Goal: Task Accomplishment & Management: Use online tool/utility

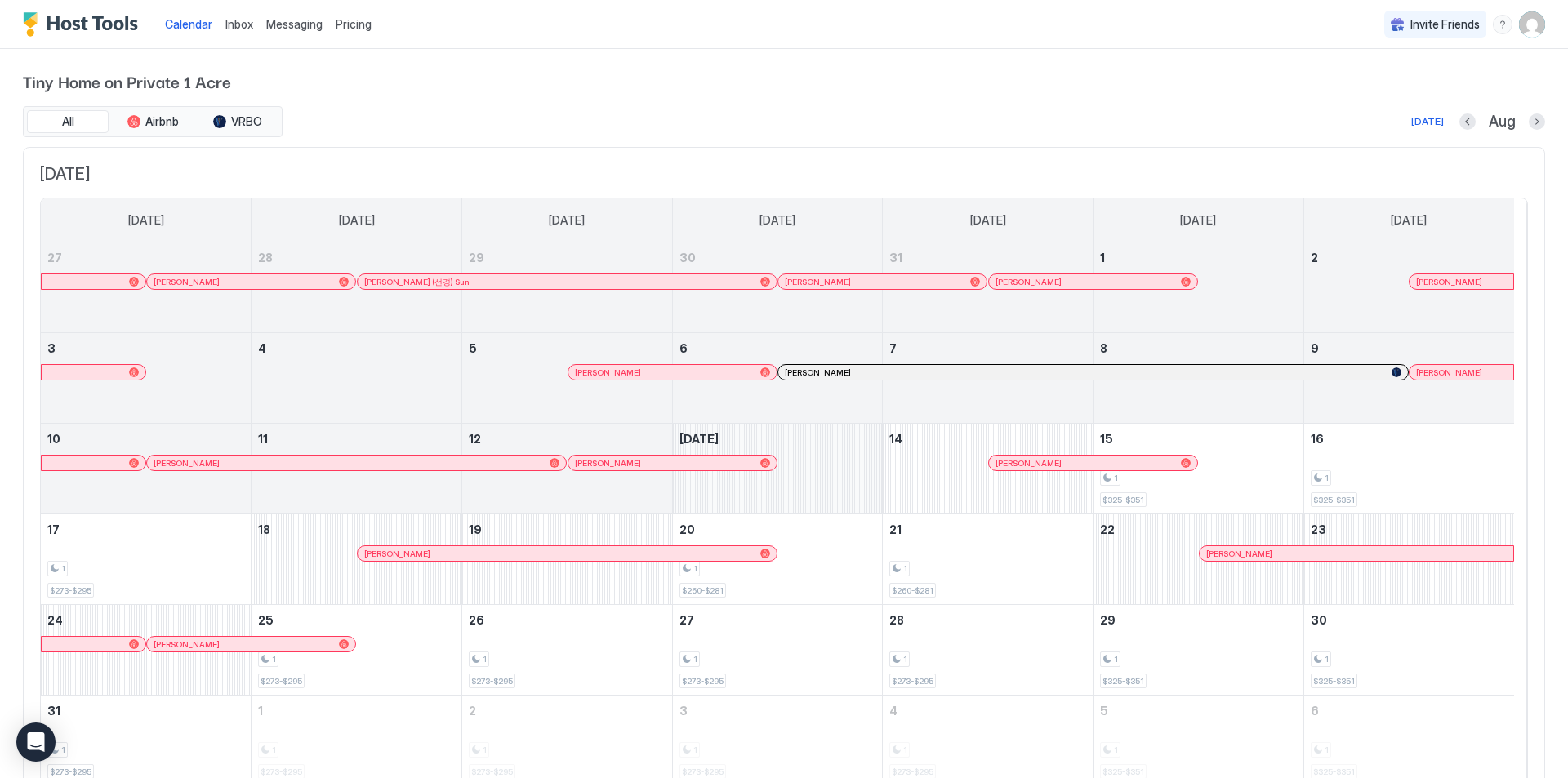
click at [860, 478] on div "August 13, 2025" at bounding box center [777, 469] width 210 height 89
click at [818, 496] on div "August 13, 2025" at bounding box center [777, 469] width 210 height 89
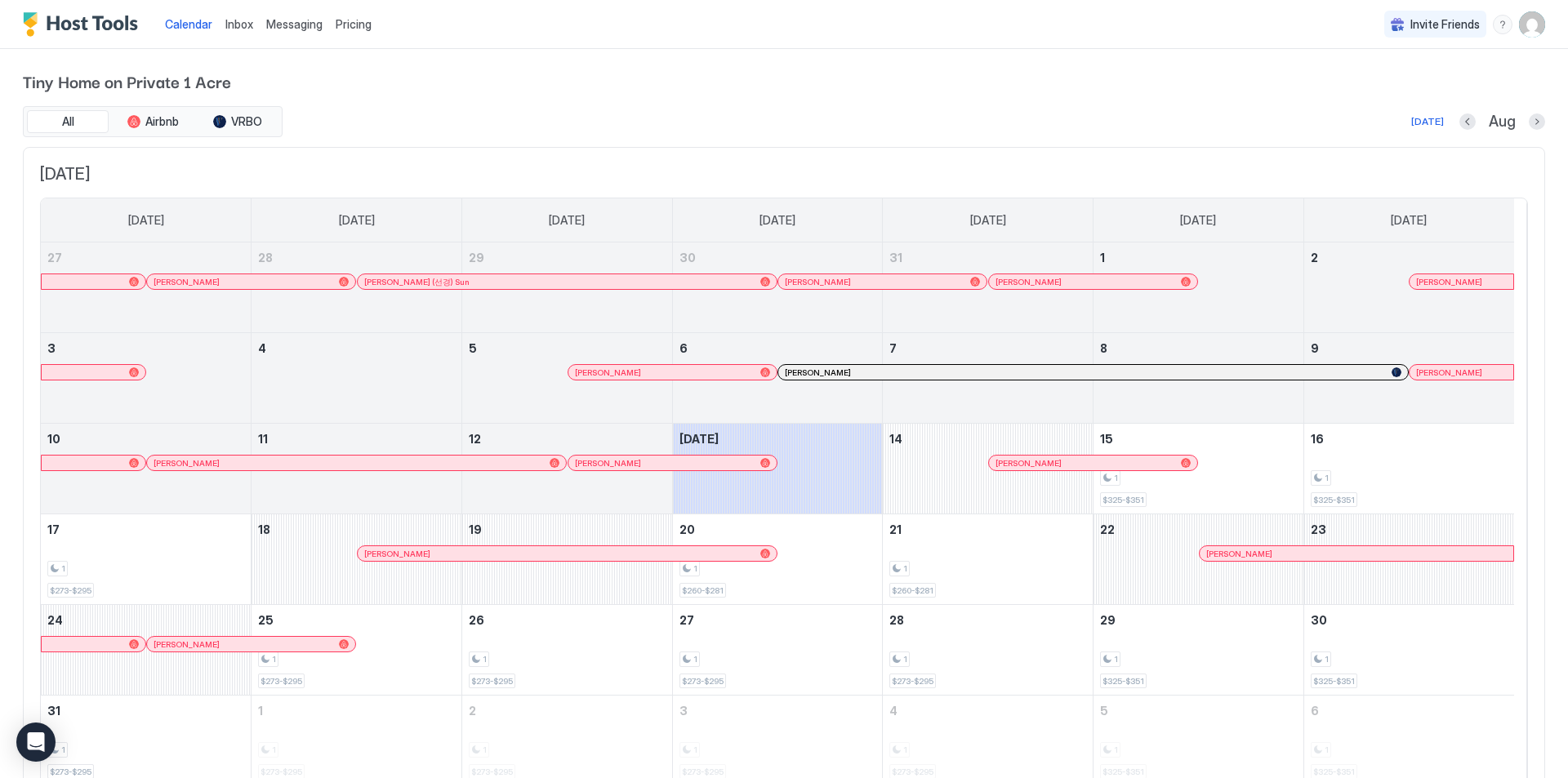
click at [367, 47] on button "Pricing" at bounding box center [353, 24] width 49 height 48
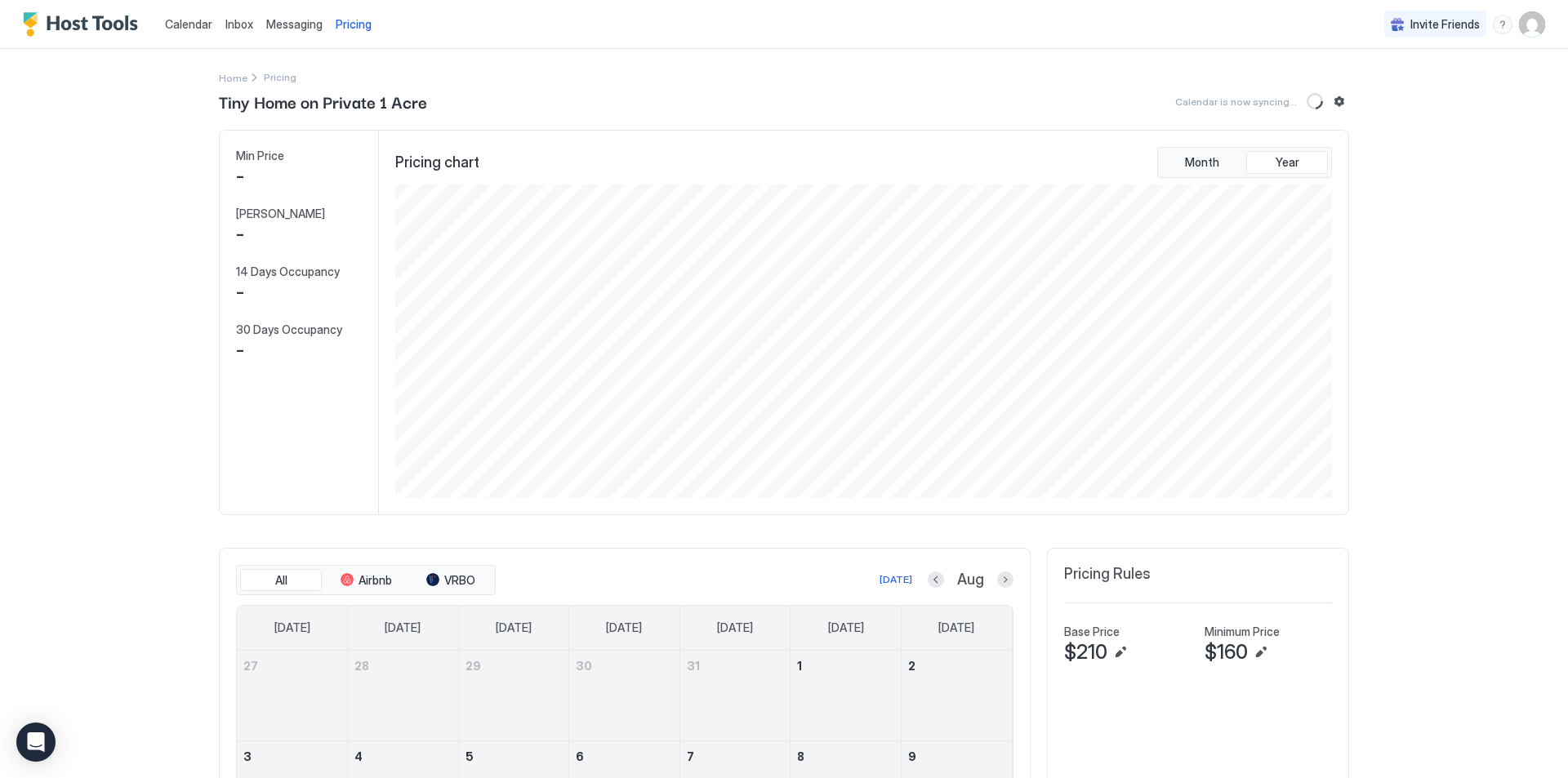
scroll to position [313, 940]
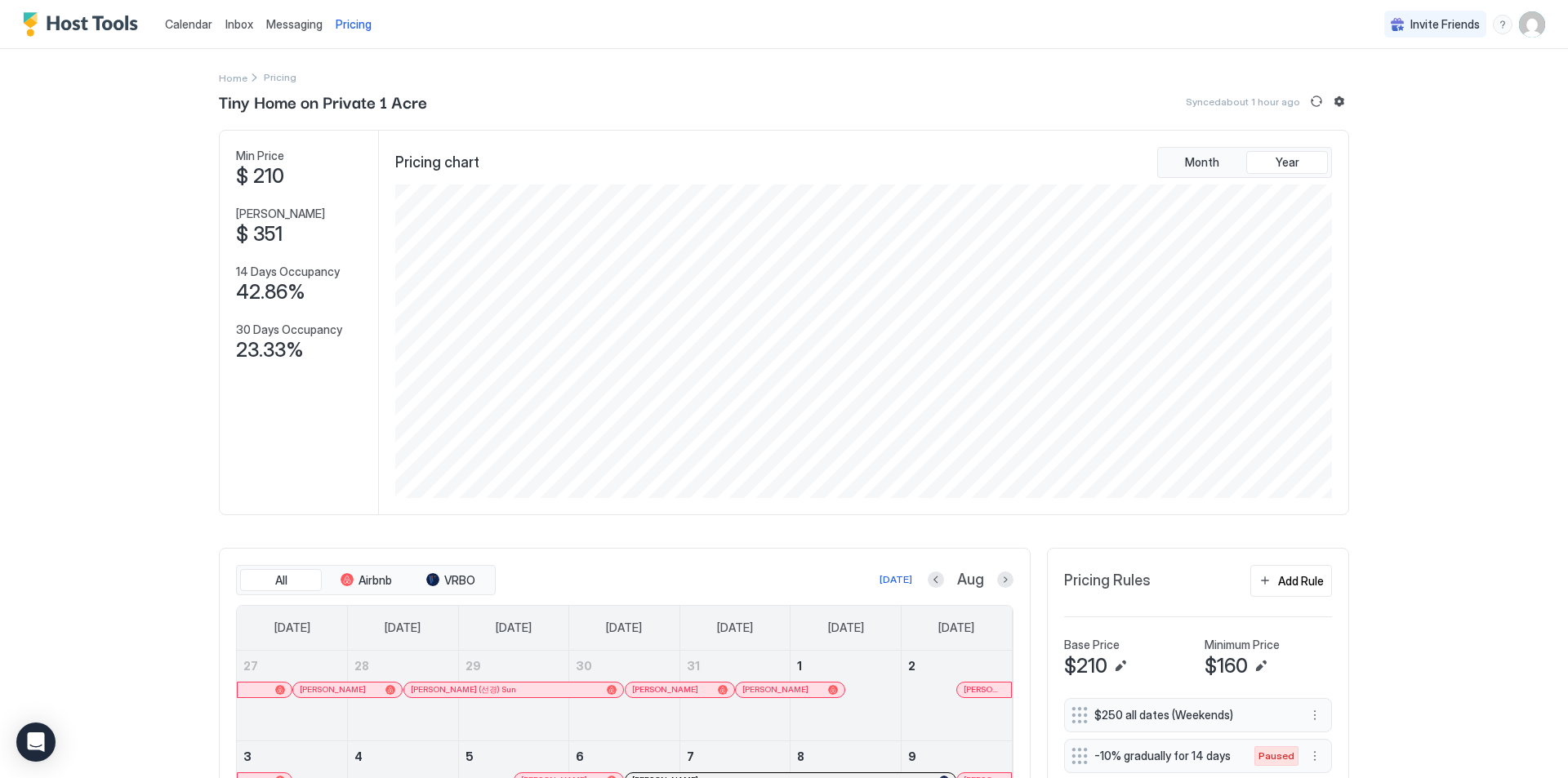
click at [201, 30] on span "Calendar" at bounding box center [188, 23] width 48 height 14
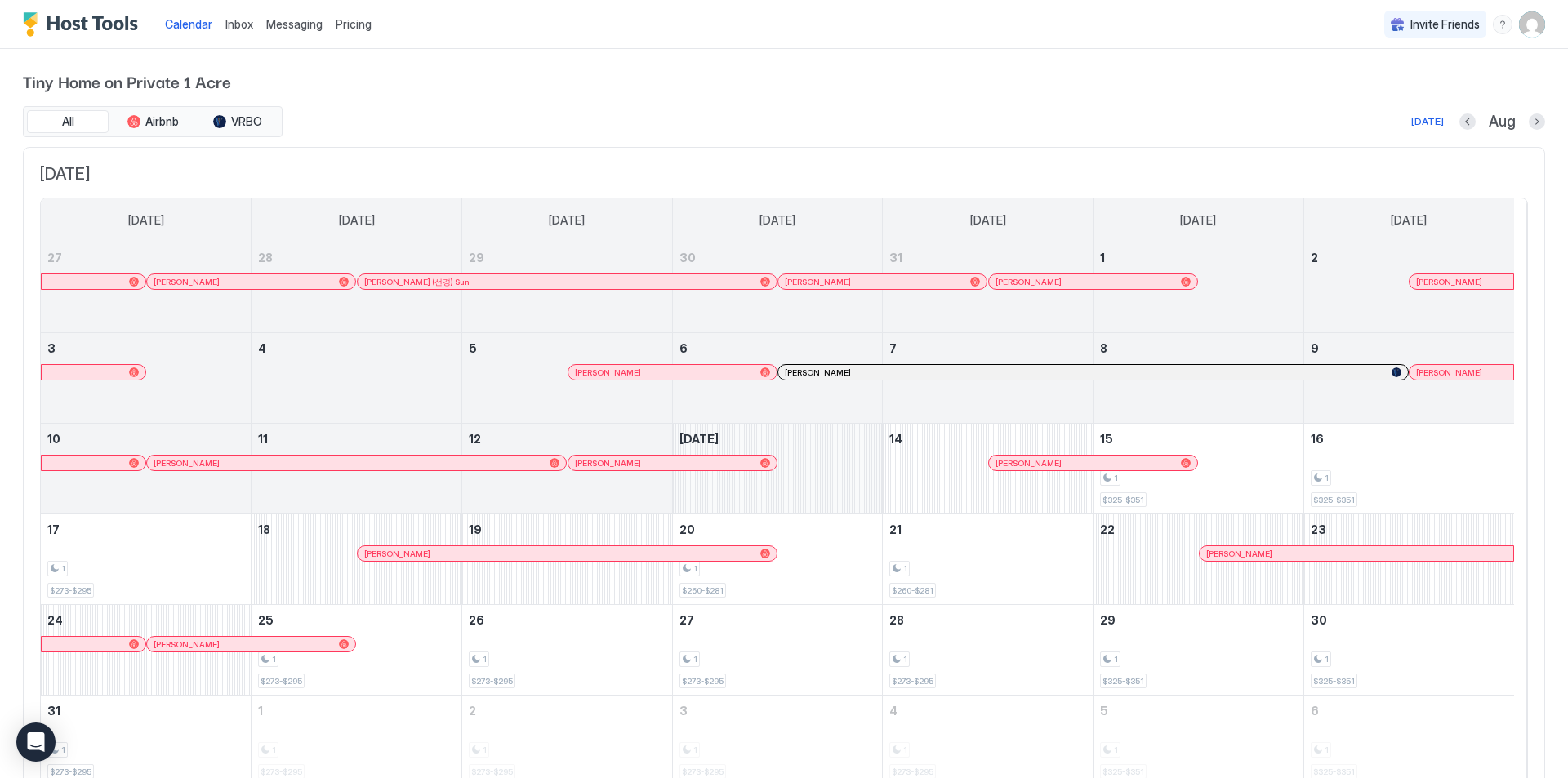
click at [824, 489] on div "August 13, 2025" at bounding box center [777, 469] width 210 height 89
click at [814, 493] on div "August 13, 2025" at bounding box center [777, 469] width 210 height 89
click at [826, 464] on div "August 13, 2025" at bounding box center [777, 469] width 210 height 89
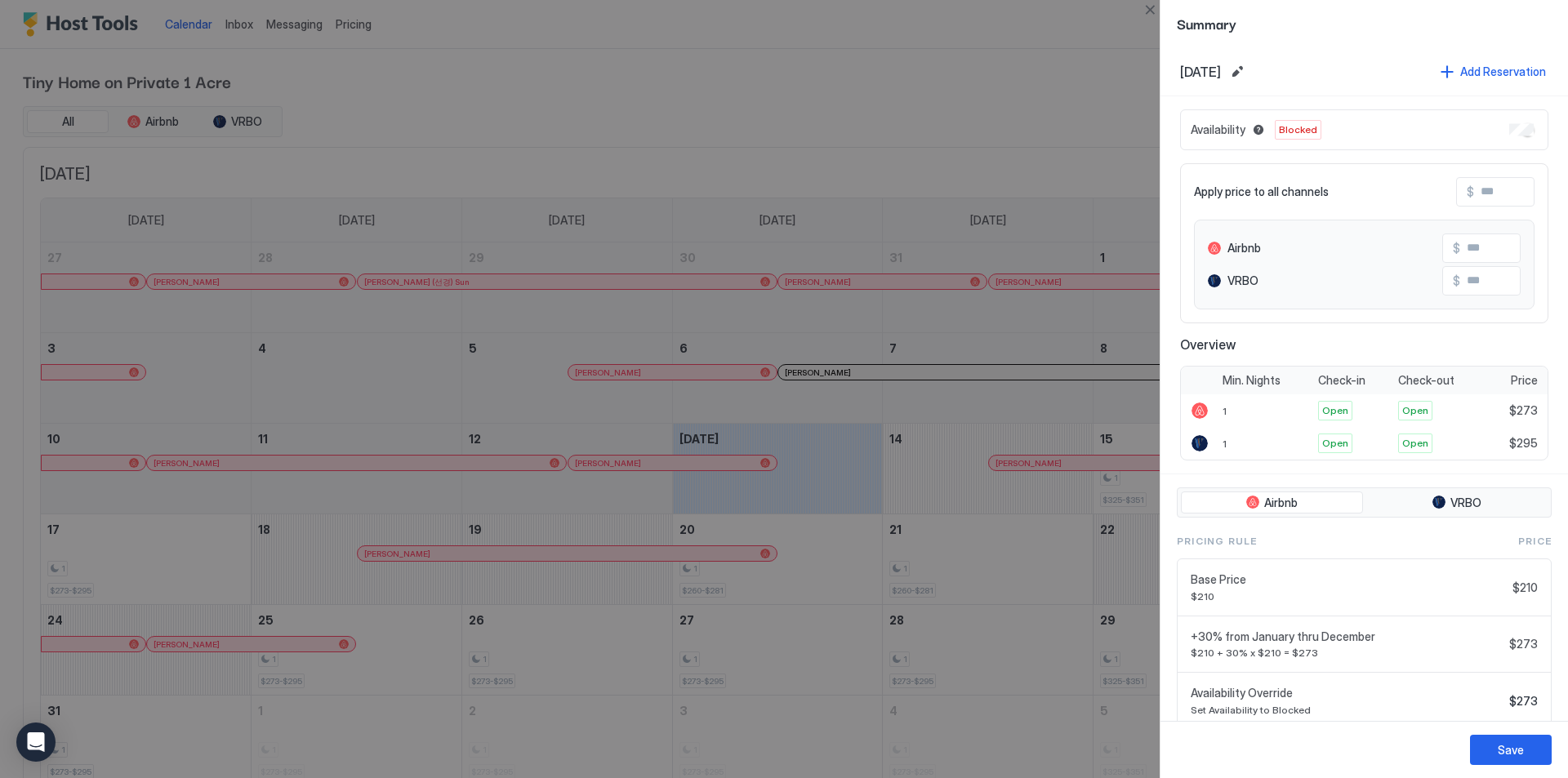
click at [1493, 125] on div "Availability Blocked" at bounding box center [1364, 130] width 368 height 41
drag, startPoint x: 1493, startPoint y: 125, endPoint x: 1567, endPoint y: 132, distance: 74.3
click at [1567, 132] on div "Aug, 13th 2025 Add Reservation Availability Blocked Apply price to all channels…" at bounding box center [1364, 384] width 407 height 674
click at [1507, 755] on div "Save" at bounding box center [1511, 750] width 26 height 17
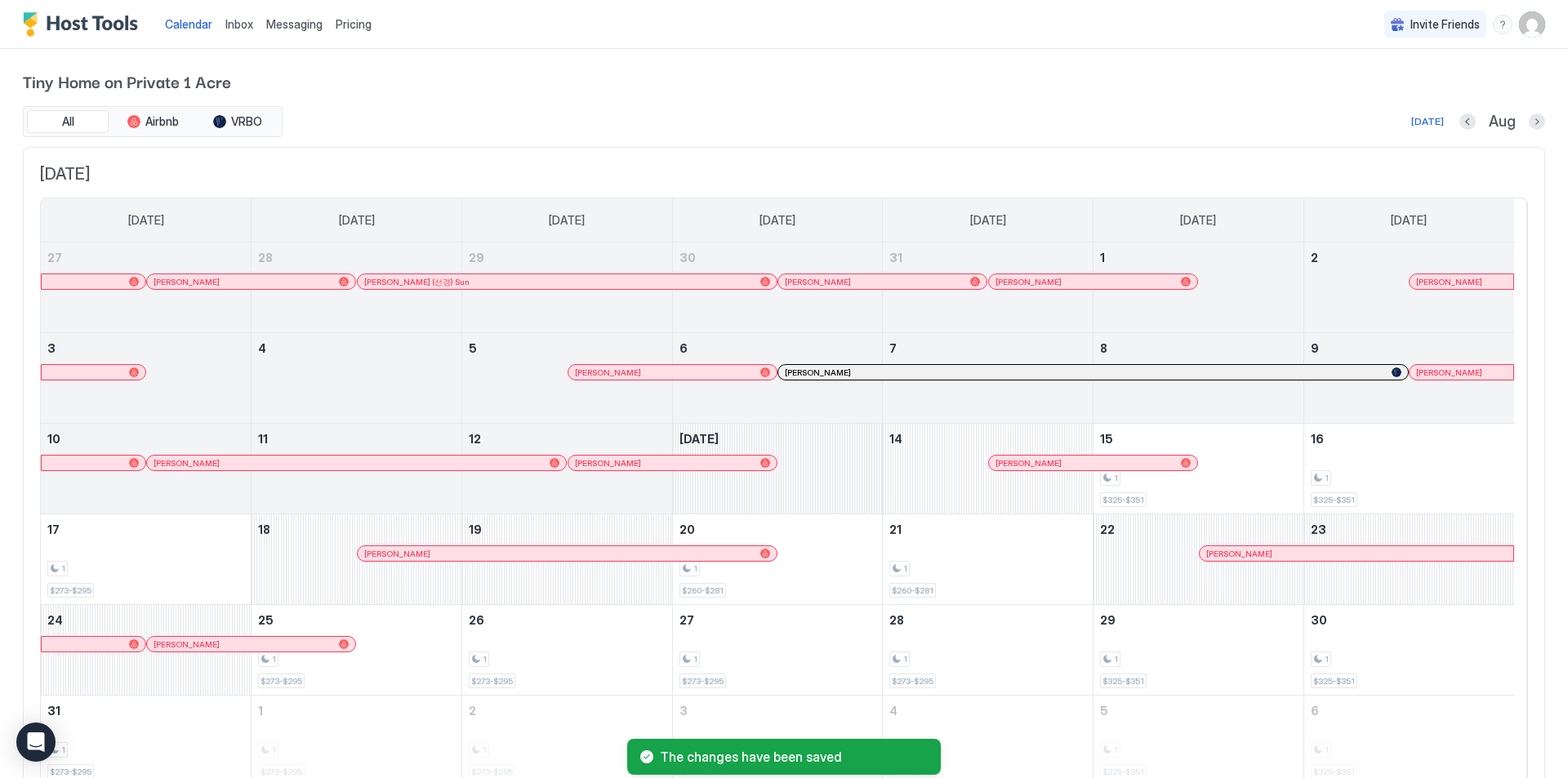
click at [862, 458] on div "August 13, 2025" at bounding box center [777, 469] width 210 height 89
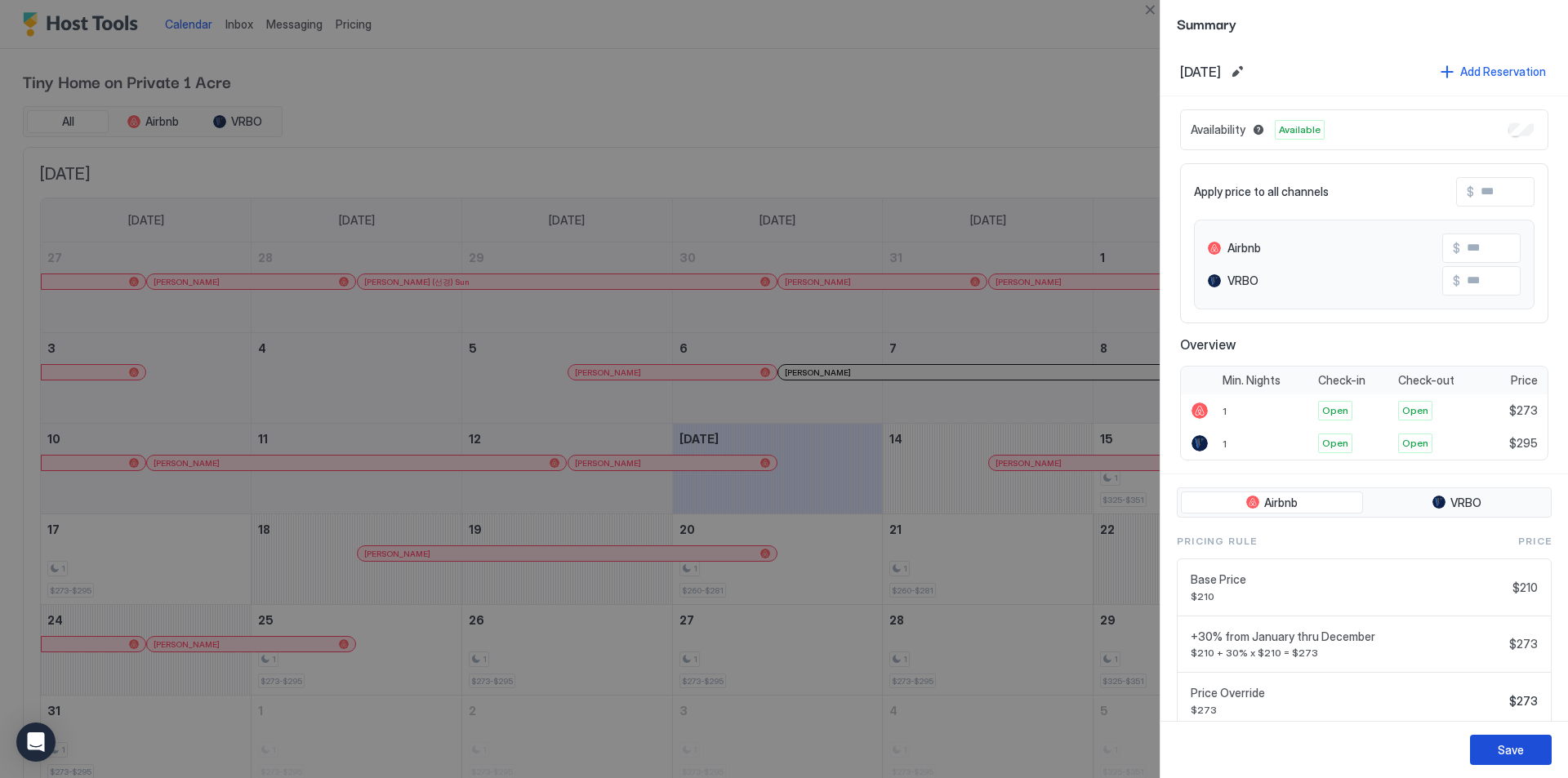
click at [1507, 744] on div "Save" at bounding box center [1511, 750] width 26 height 17
